Goal: Navigation & Orientation: Find specific page/section

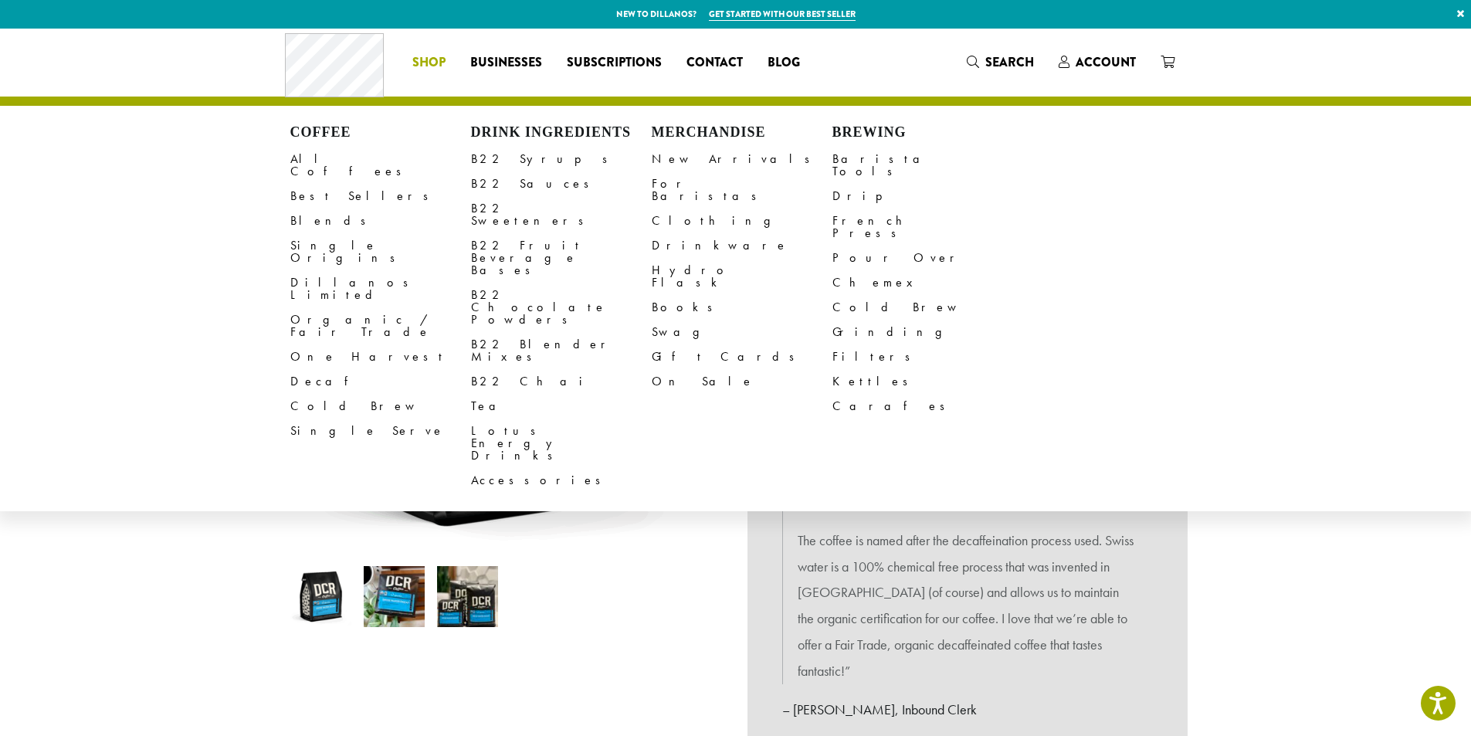
click at [443, 60] on span "Shop" at bounding box center [428, 62] width 33 height 19
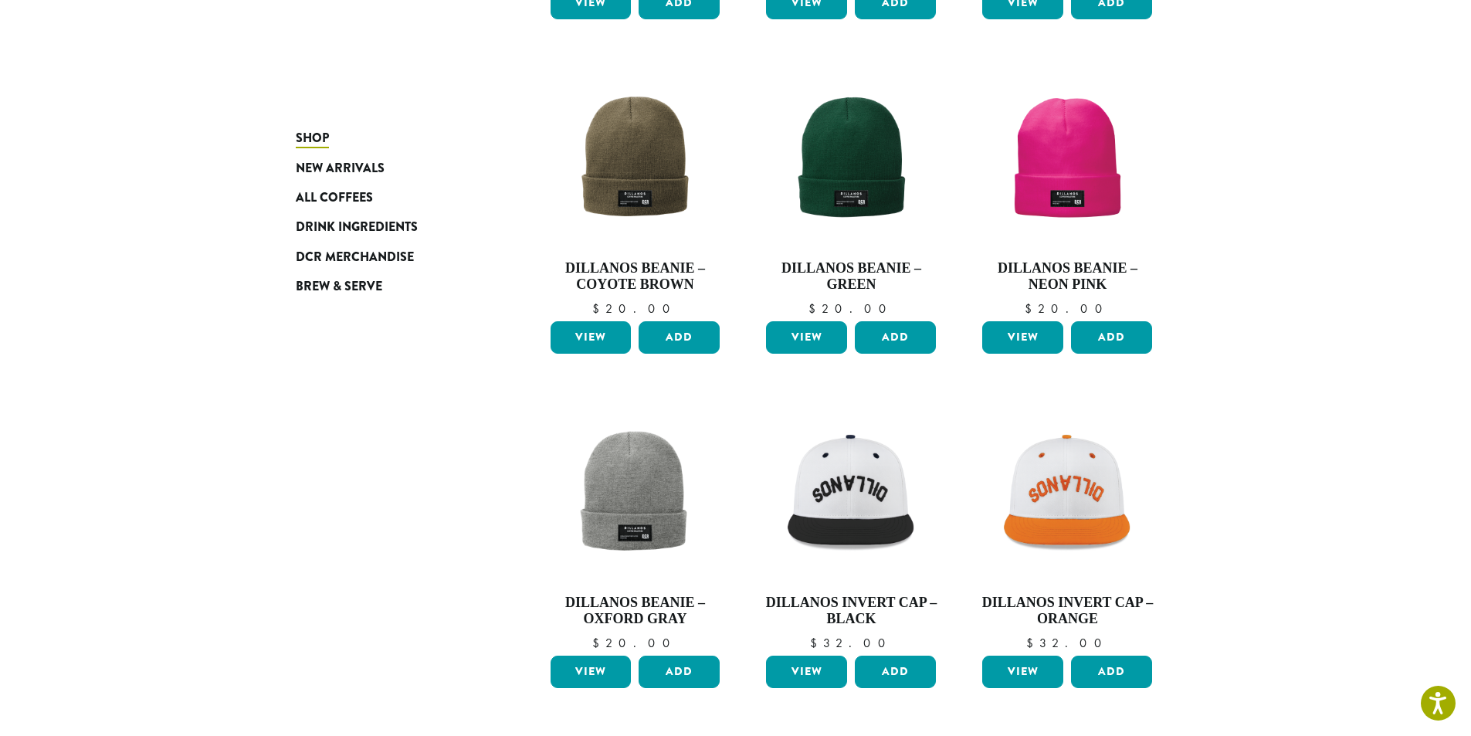
scroll to position [1004, 0]
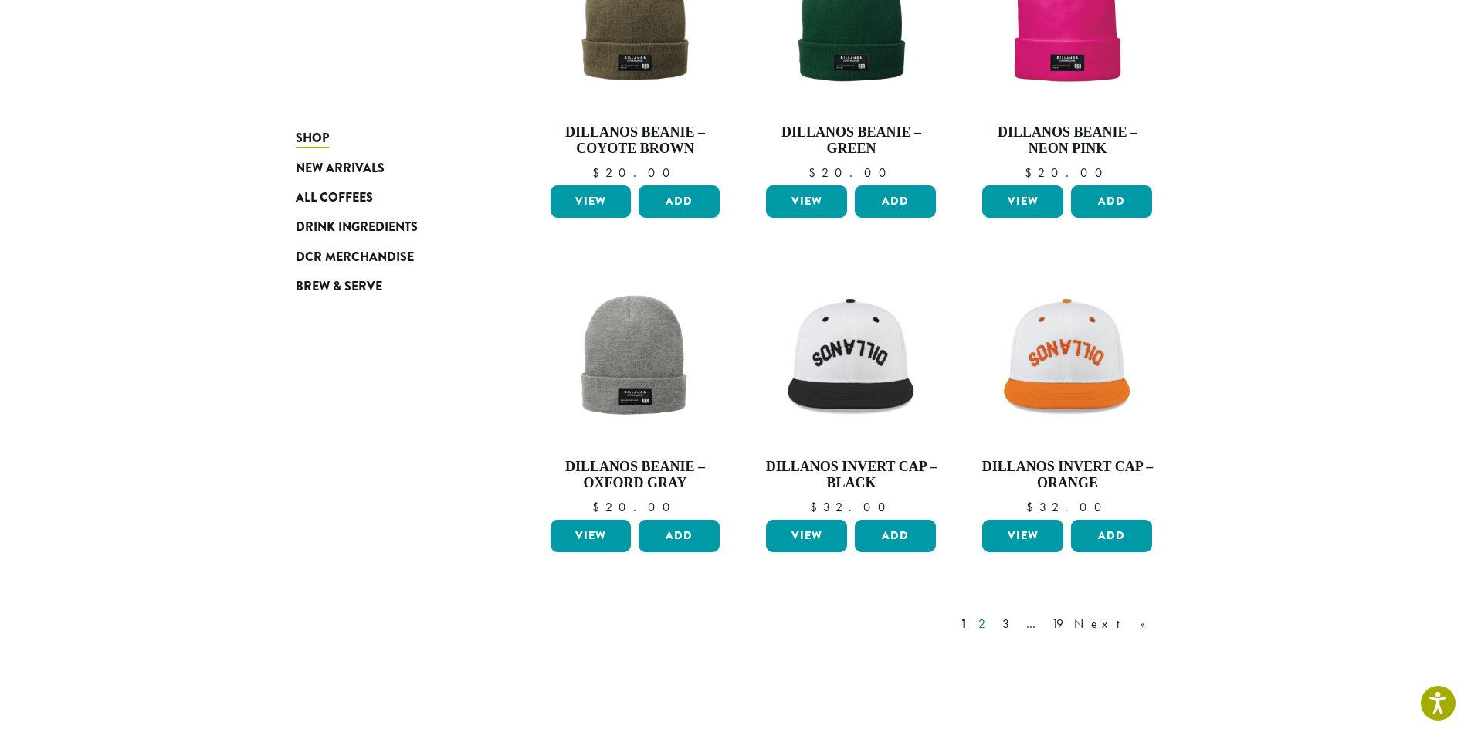
click at [995, 629] on link "2" at bounding box center [984, 624] width 19 height 19
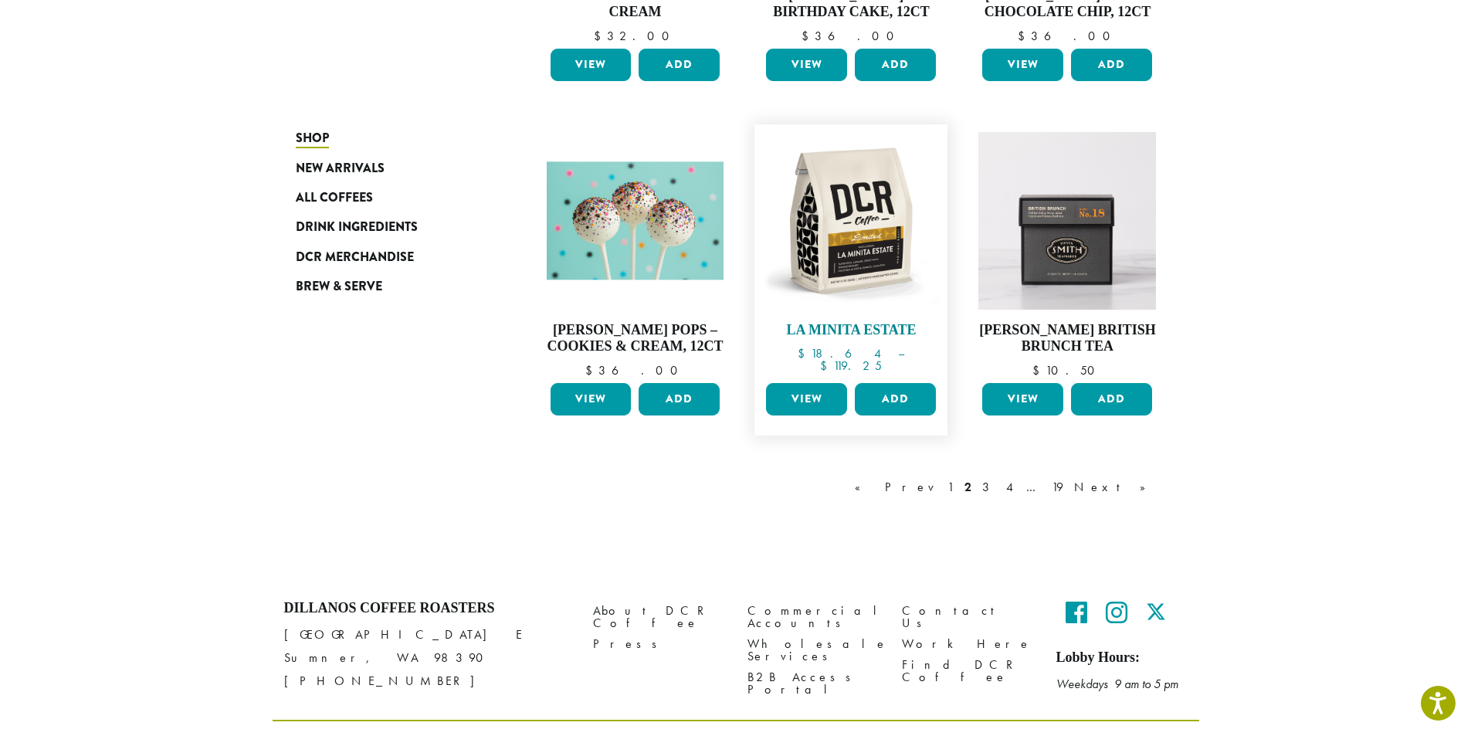
scroll to position [1178, 0]
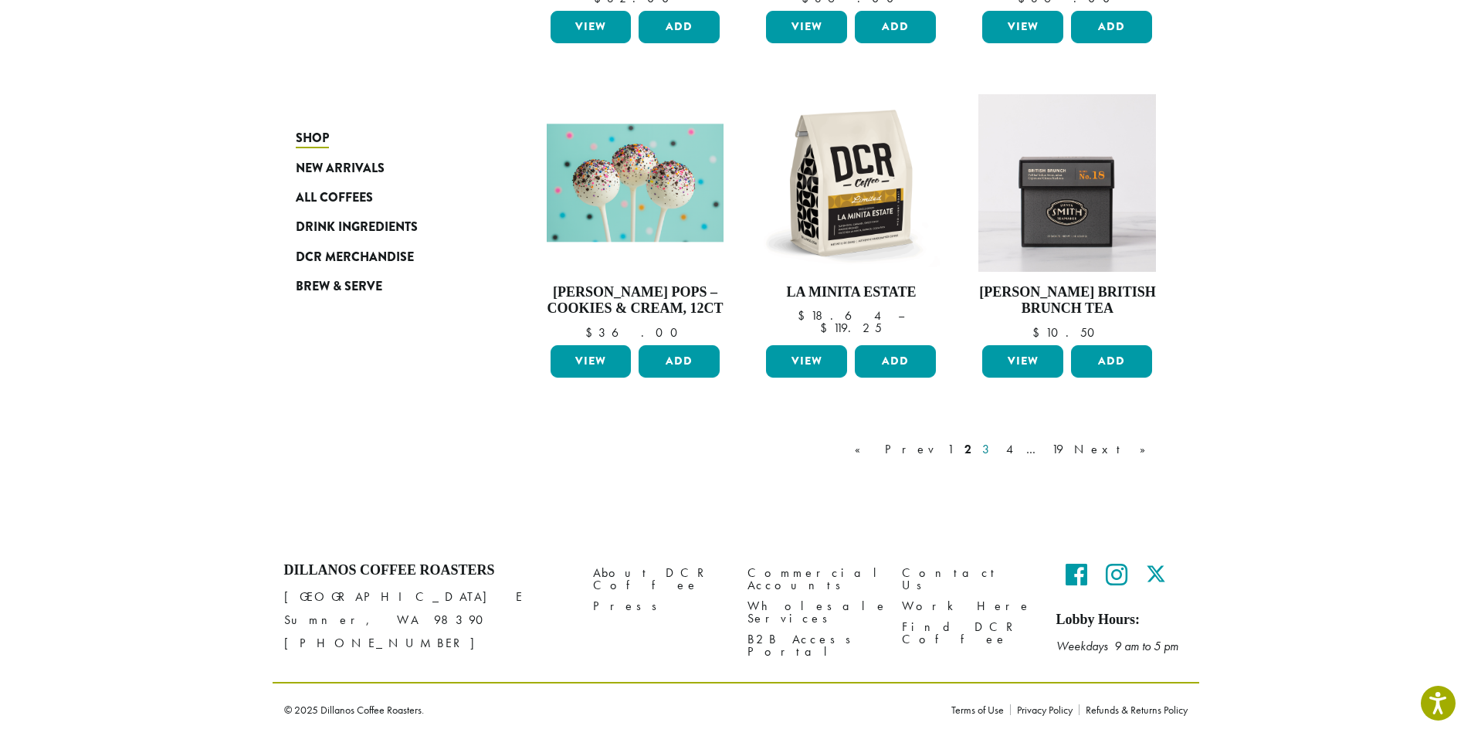
click at [998, 456] on link "3" at bounding box center [988, 449] width 19 height 19
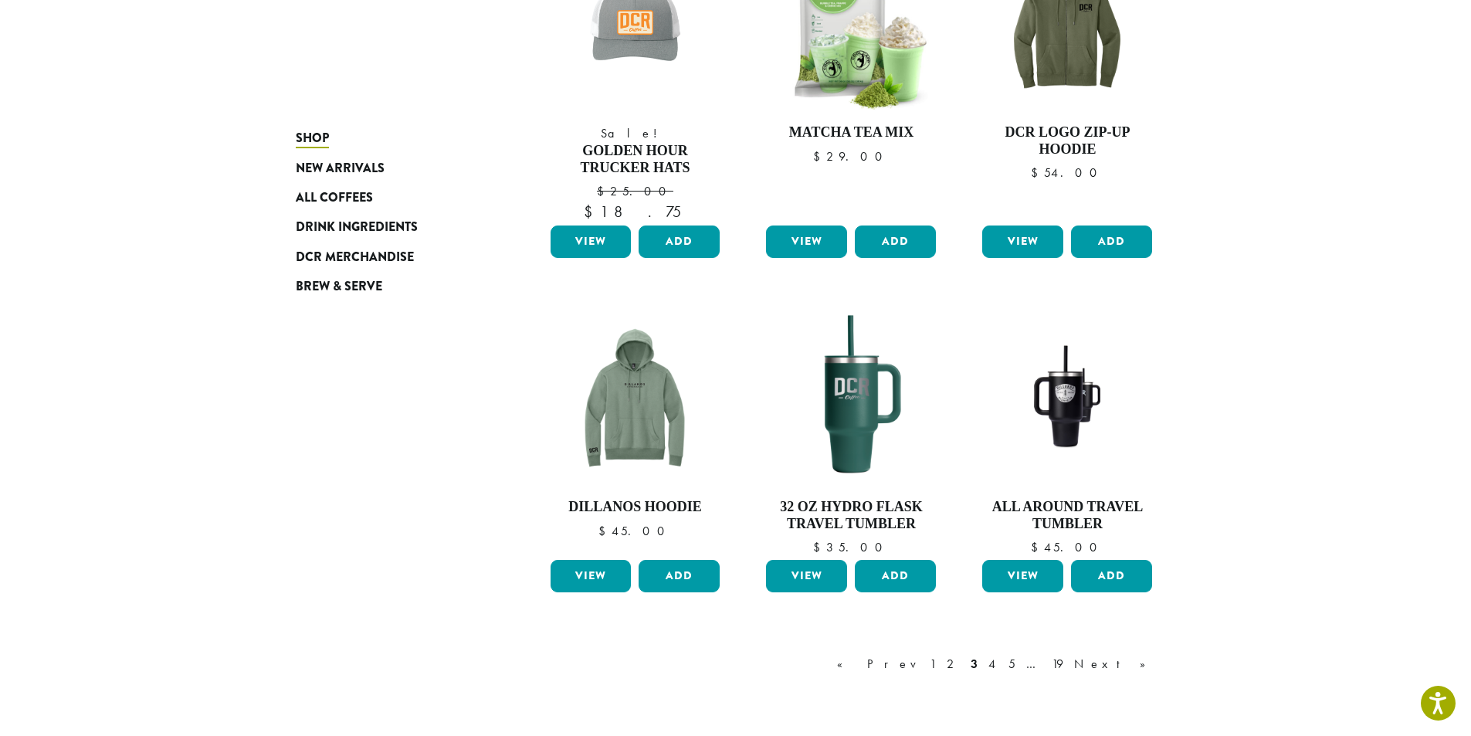
scroll to position [1242, 0]
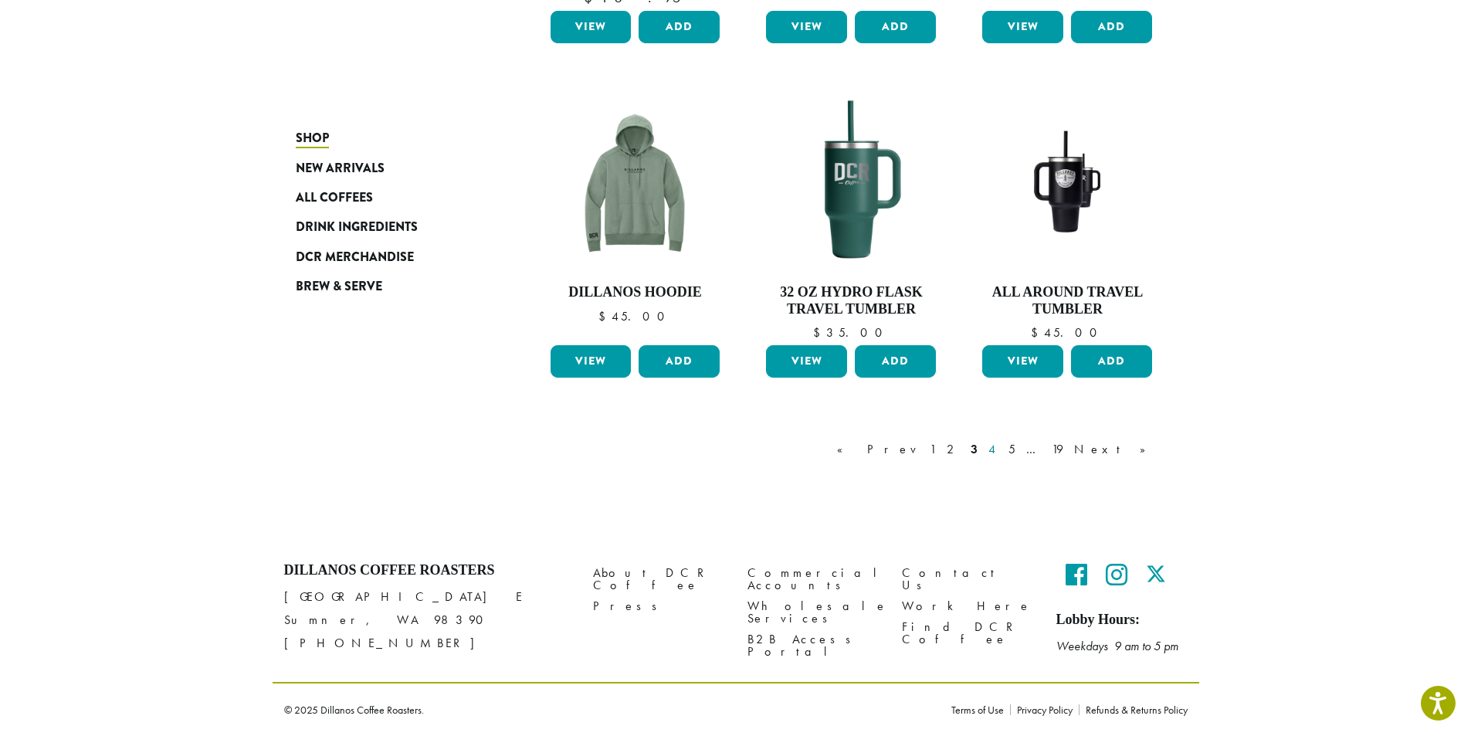
click at [1001, 449] on link "4" at bounding box center [992, 449] width 15 height 19
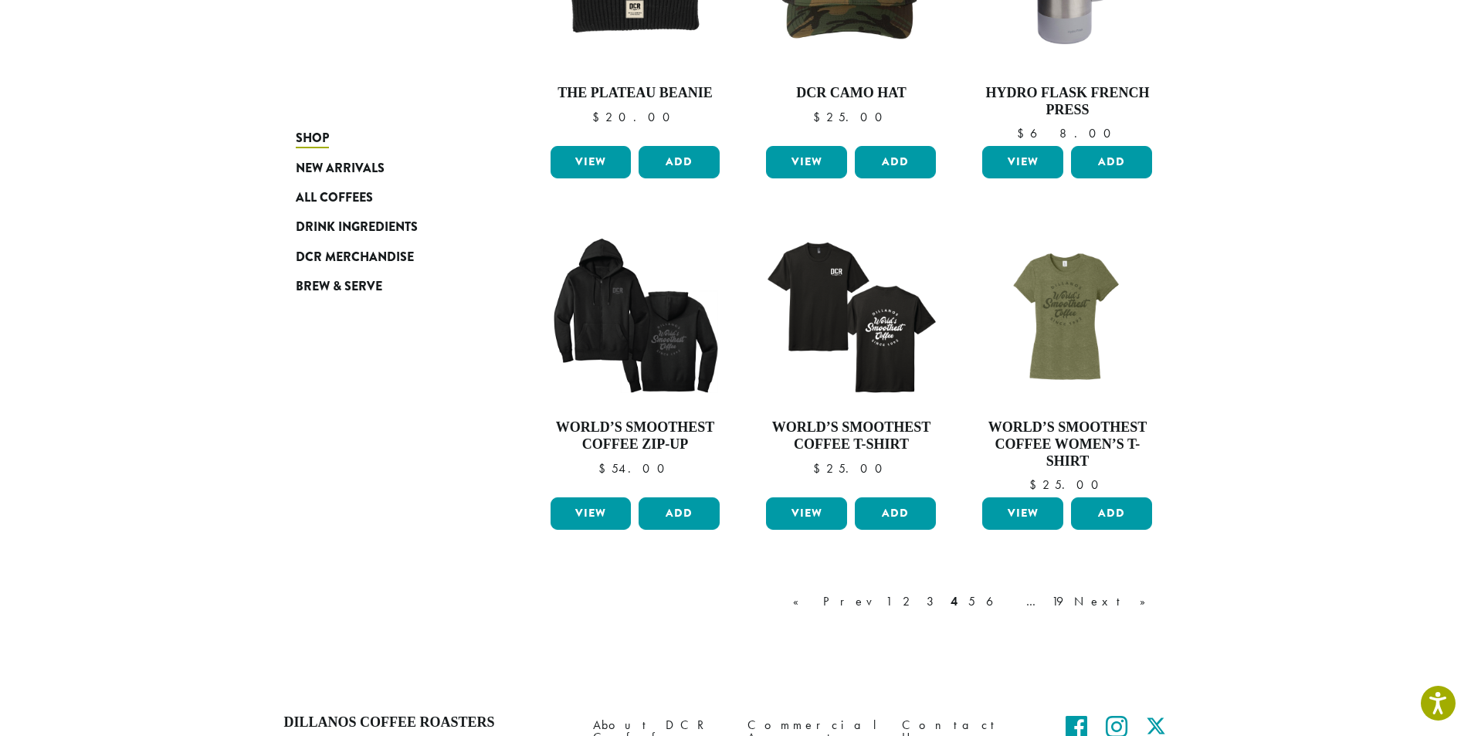
scroll to position [1212, 0]
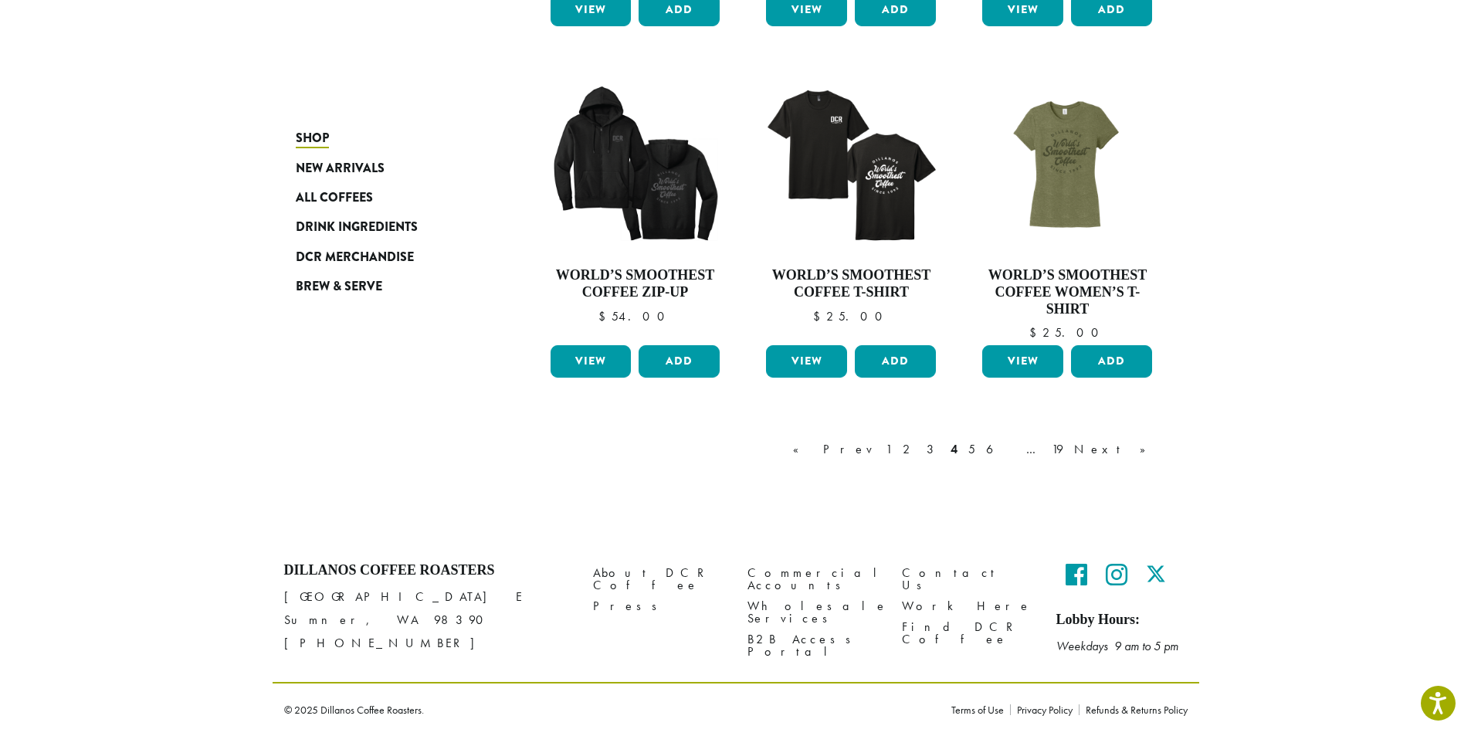
click at [978, 453] on link "5" at bounding box center [971, 449] width 13 height 19
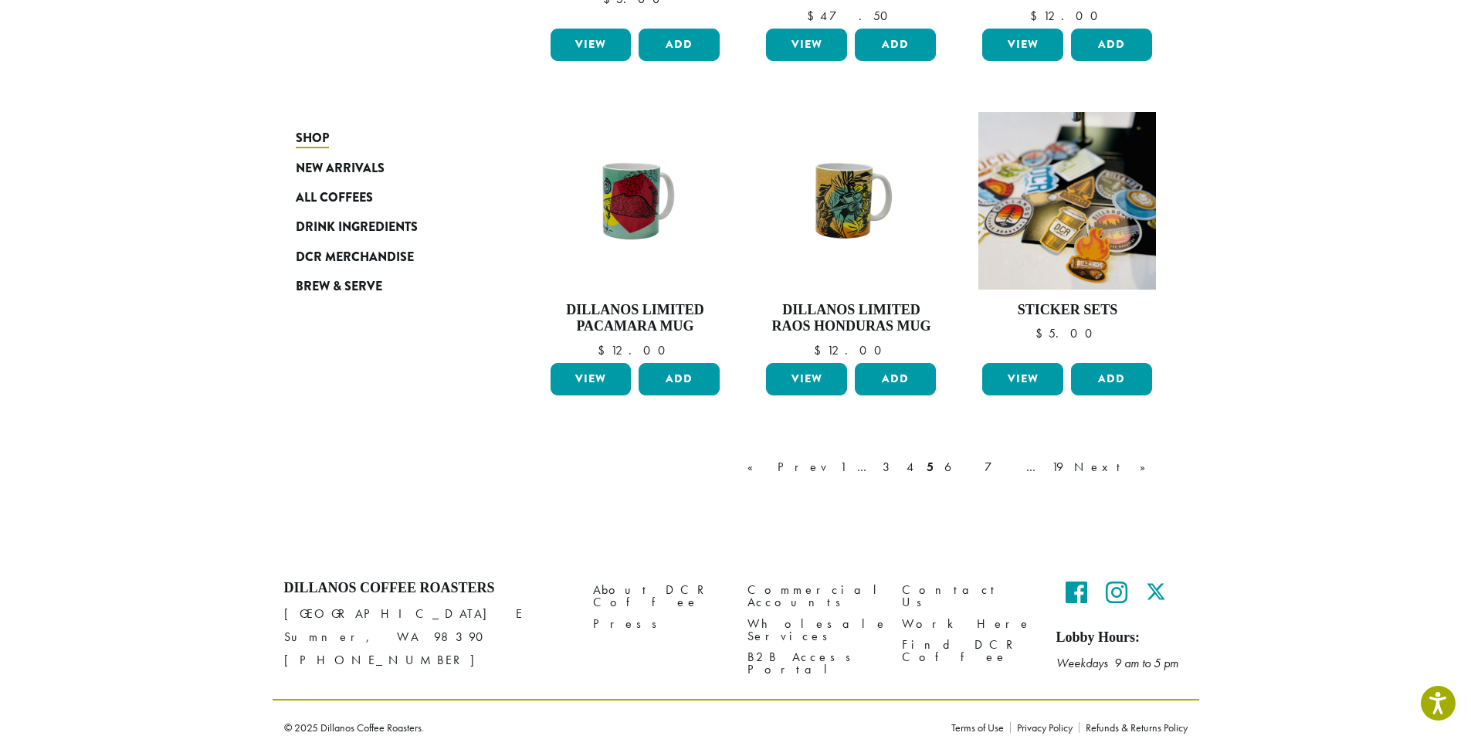
scroll to position [1212, 0]
click at [977, 457] on link "6" at bounding box center [959, 466] width 36 height 19
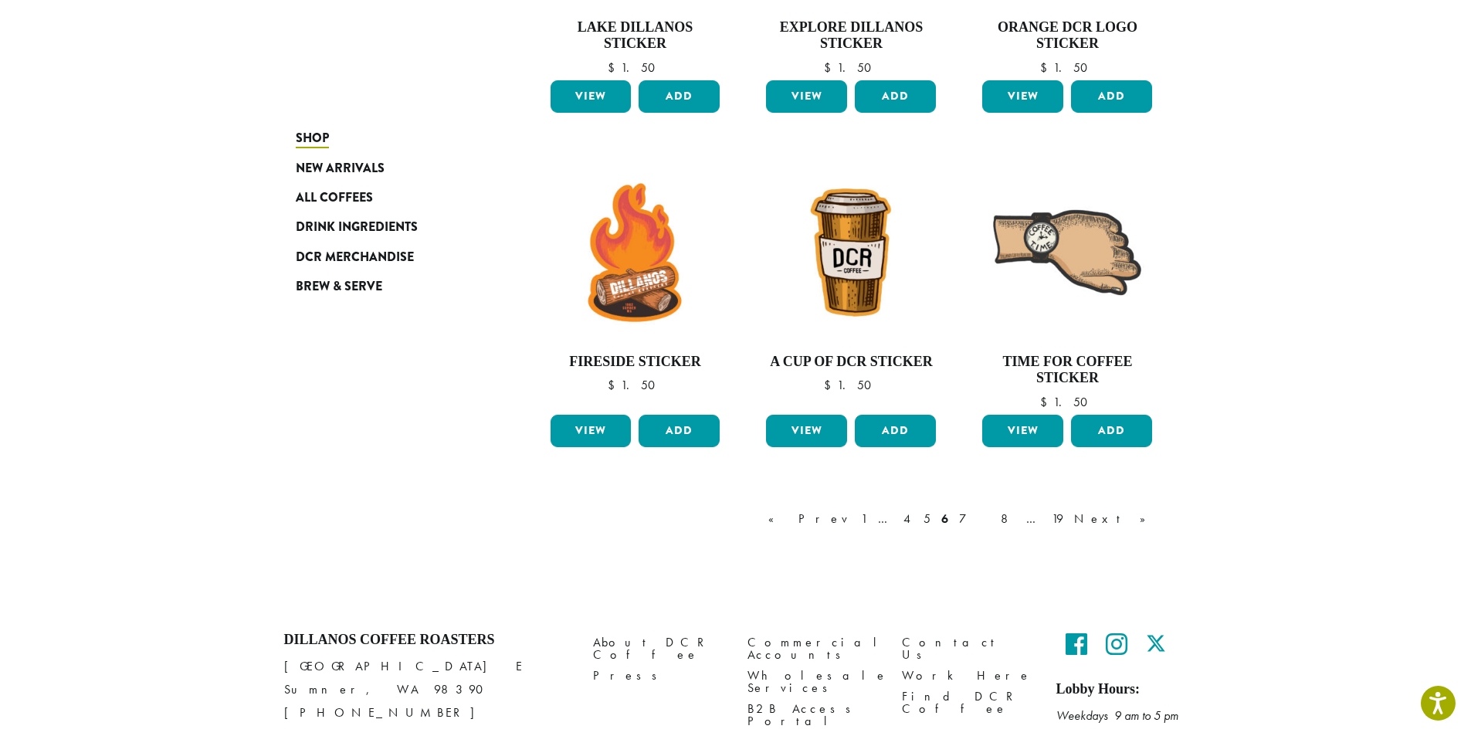
scroll to position [1178, 0]
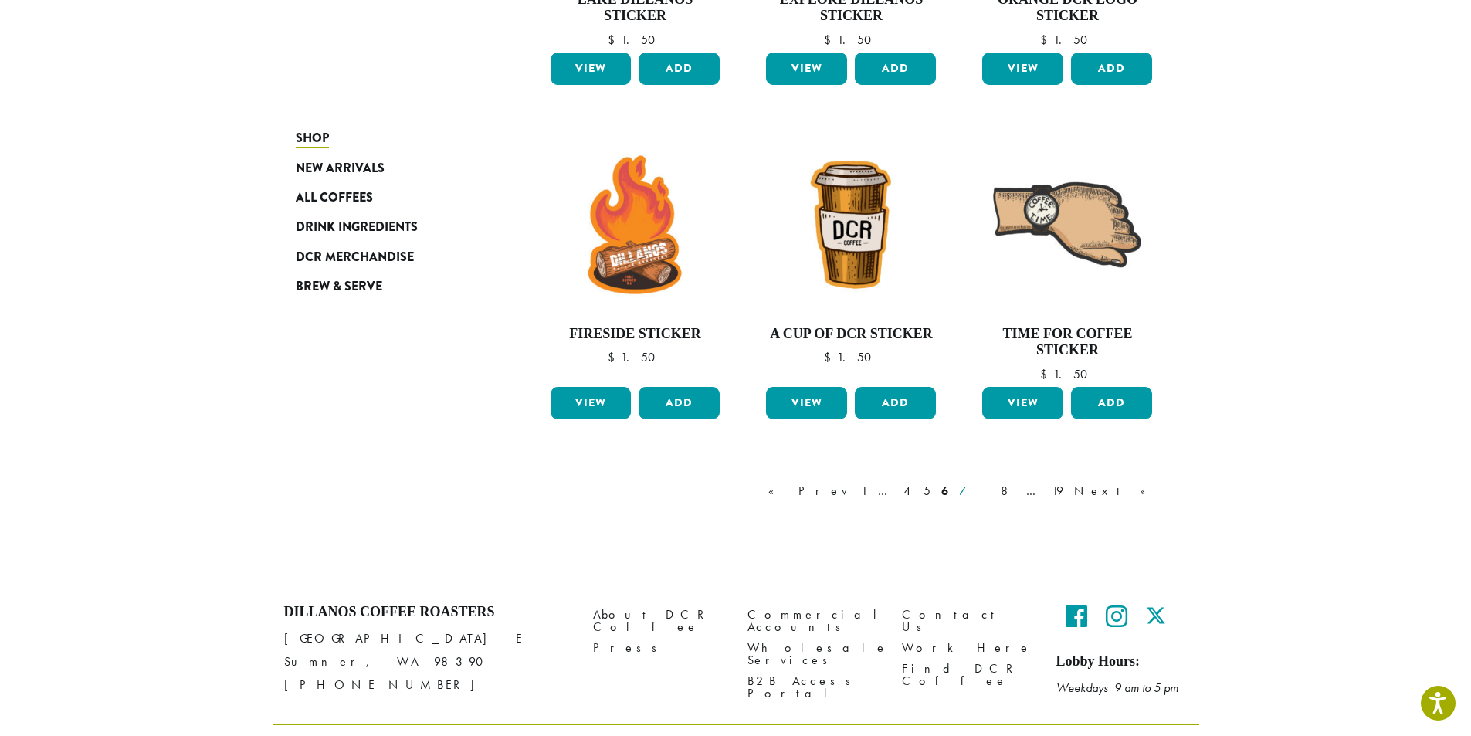
click at [993, 482] on link "7" at bounding box center [974, 491] width 37 height 19
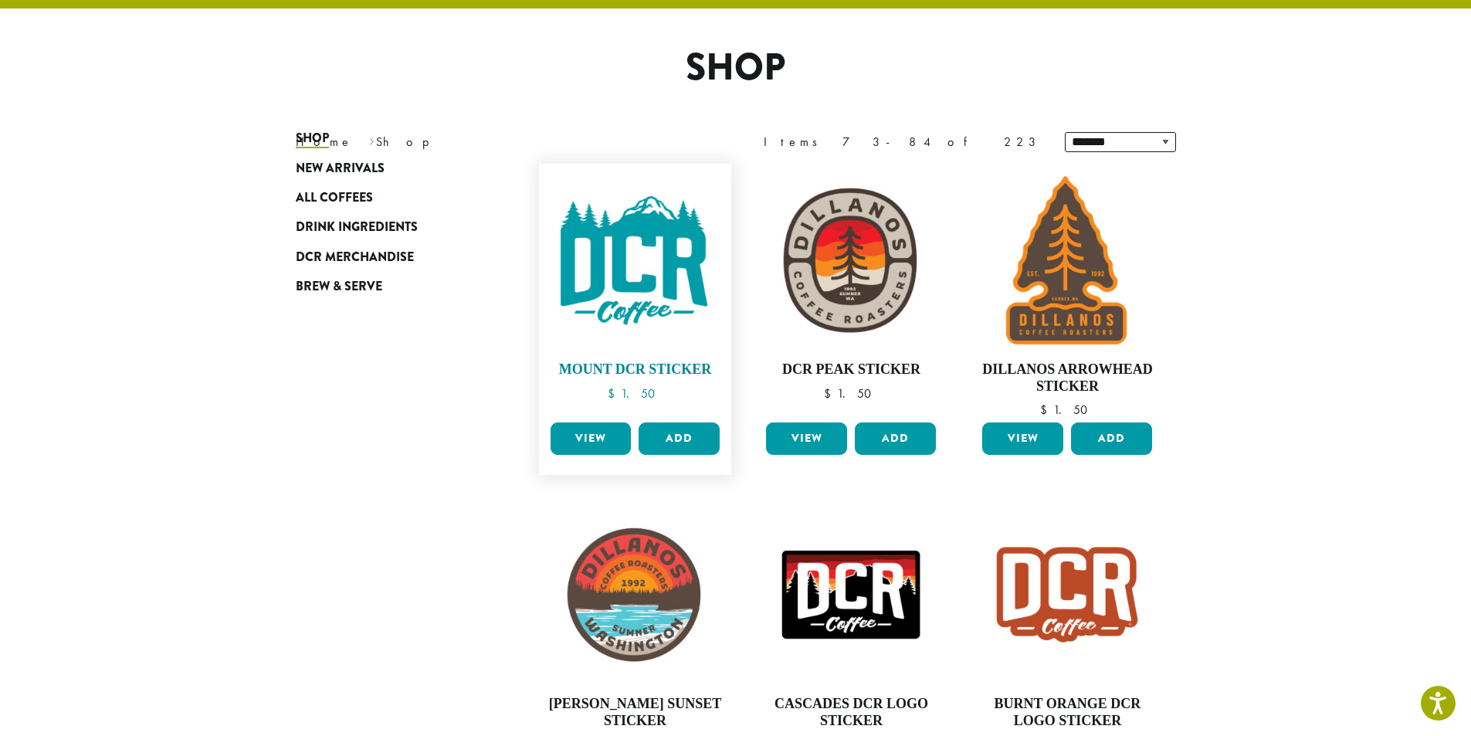
scroll to position [95, 0]
